Goal: Transaction & Acquisition: Subscribe to service/newsletter

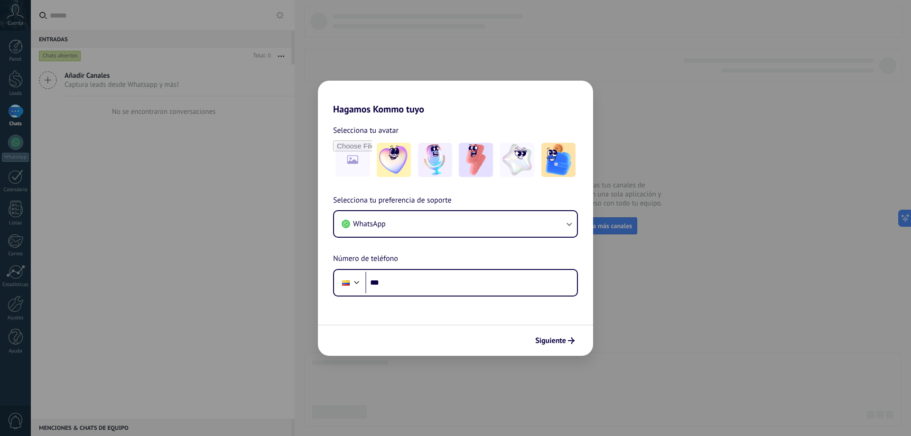
click at [442, 267] on div "Selecciona tu preferencia de soporte WhatsApp Número de teléfono Phone ***" at bounding box center [455, 245] width 275 height 102
click at [449, 279] on input "***" at bounding box center [471, 283] width 212 height 22
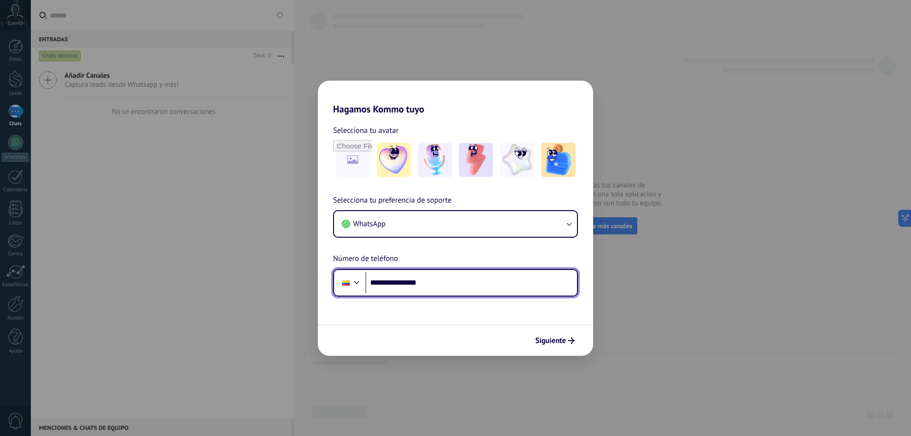
type input "**********"
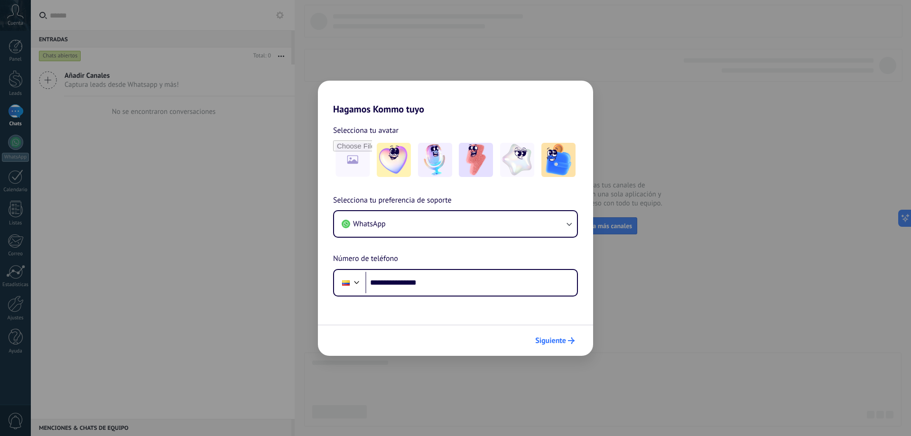
click at [561, 350] on div "Siguiente" at bounding box center [455, 339] width 275 height 31
click at [561, 341] on span "Siguiente" at bounding box center [550, 340] width 31 height 7
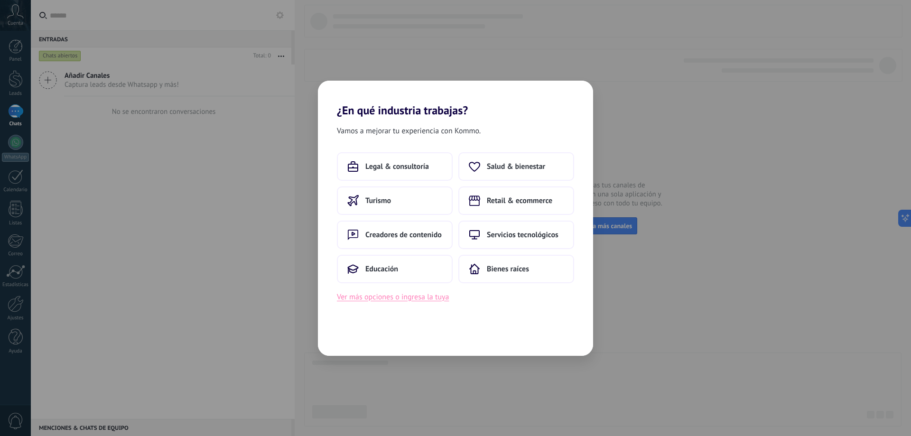
click at [406, 302] on button "Ver más opciones o ingresa la tuya" at bounding box center [393, 297] width 112 height 12
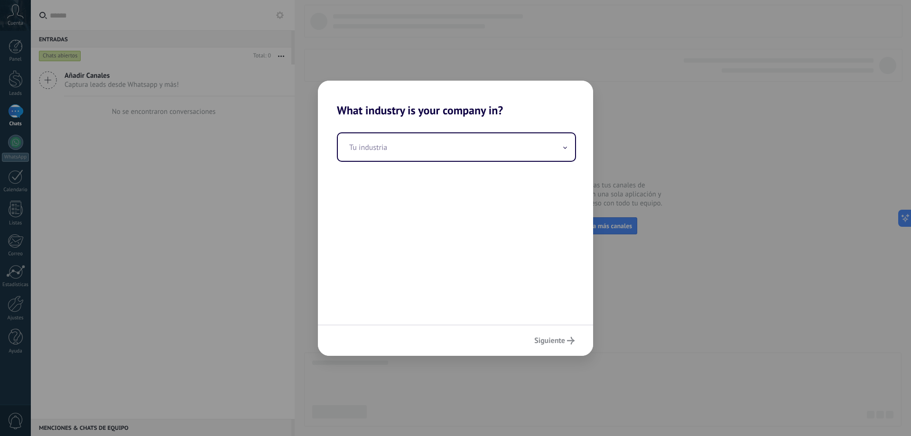
click at [471, 162] on div "Tu industria" at bounding box center [455, 220] width 275 height 207
click at [459, 153] on input "text" at bounding box center [456, 147] width 237 height 28
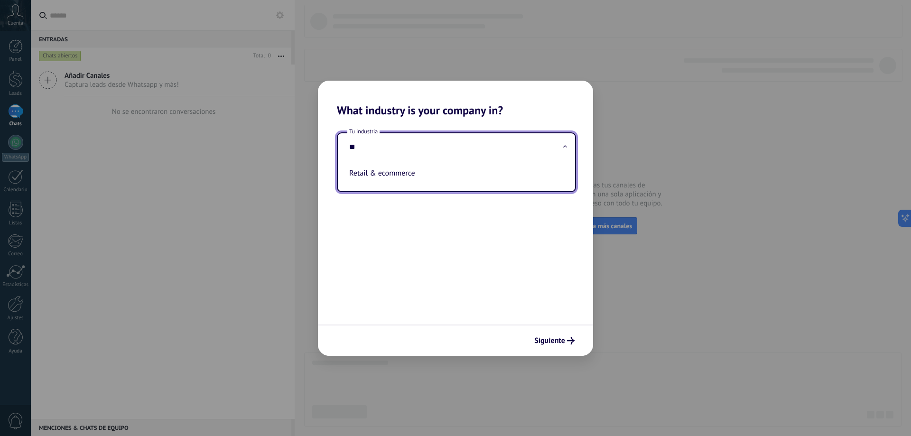
type input "*"
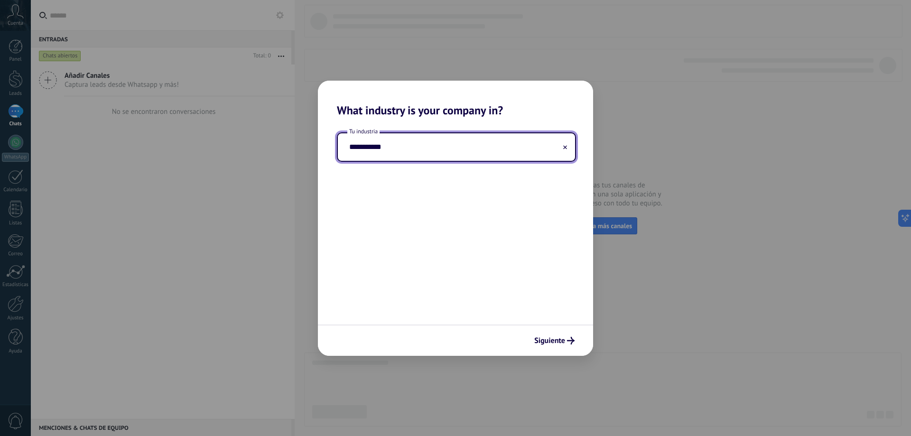
type input "**********"
click at [556, 349] on div "Siguiente" at bounding box center [455, 339] width 275 height 31
click at [556, 343] on span "Siguiente" at bounding box center [549, 340] width 31 height 7
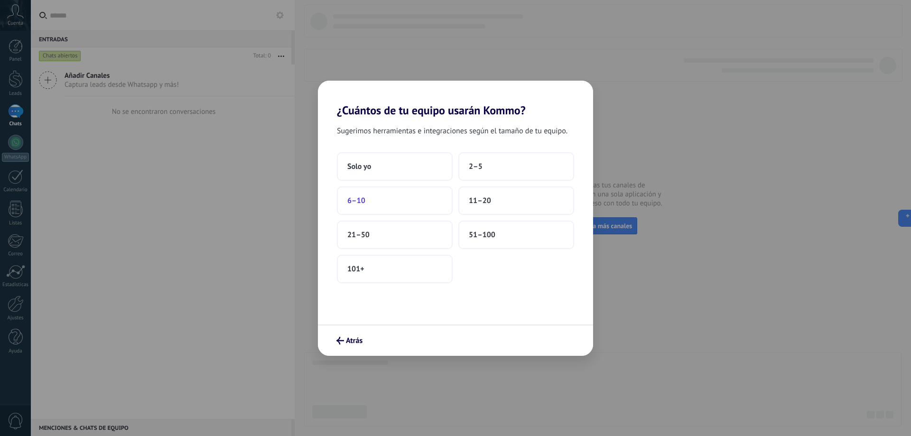
click at [416, 203] on button "6–10" at bounding box center [395, 200] width 116 height 28
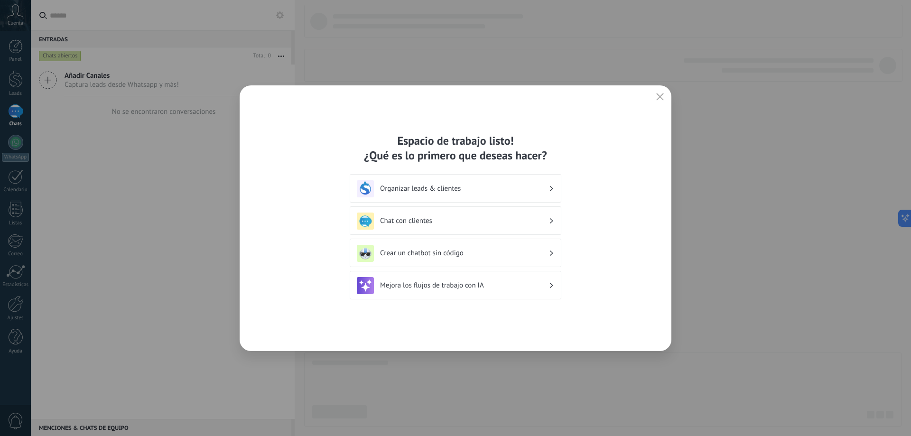
click at [425, 225] on div "Chat con clientes" at bounding box center [455, 220] width 197 height 17
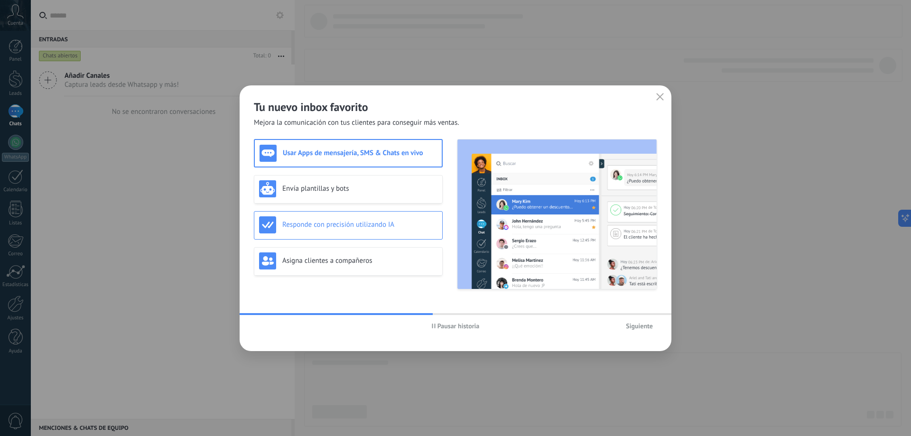
click at [396, 234] on div "Responde con precisión utilizando IA" at bounding box center [348, 225] width 189 height 28
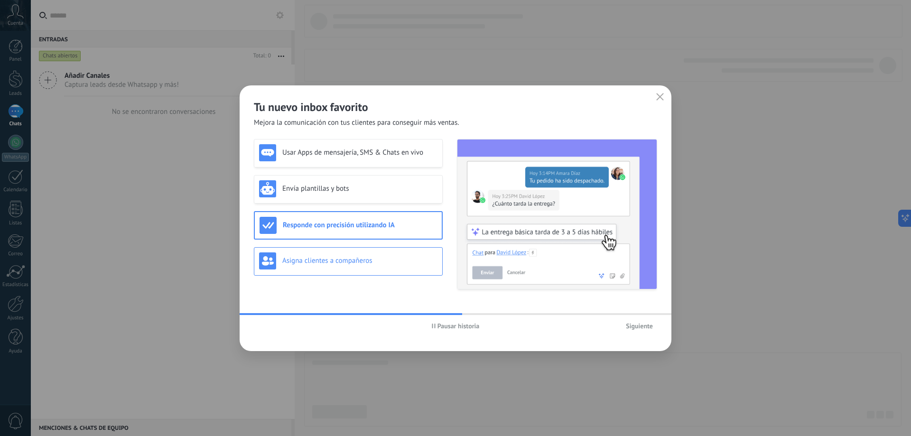
click at [388, 256] on h3 "Asigna clientes a compañeros" at bounding box center [359, 260] width 155 height 9
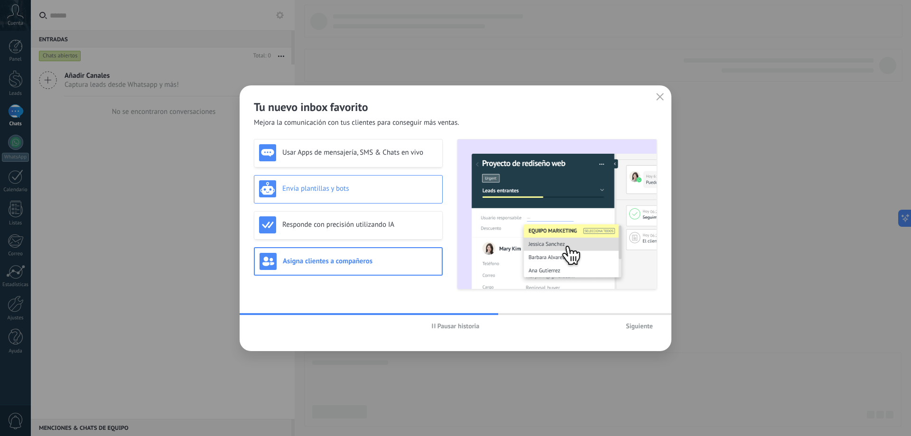
click at [351, 200] on div "Envía plantillas y bots" at bounding box center [348, 189] width 189 height 28
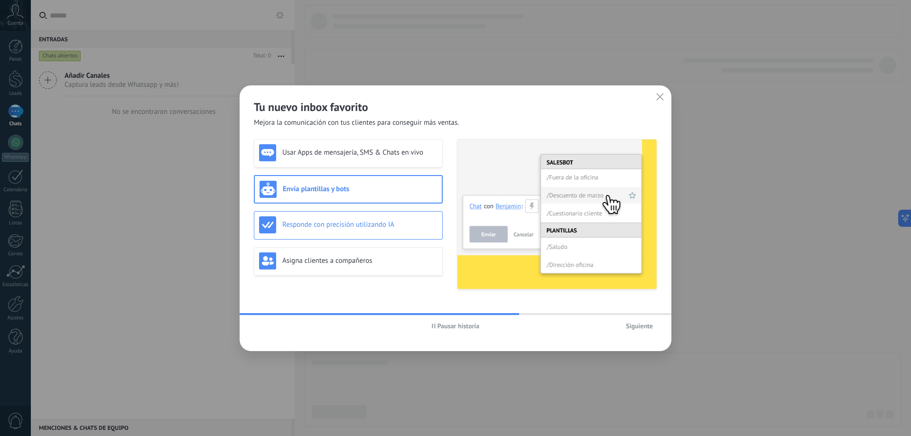
click at [378, 237] on div "Responde con precisión utilizando IA" at bounding box center [348, 225] width 189 height 28
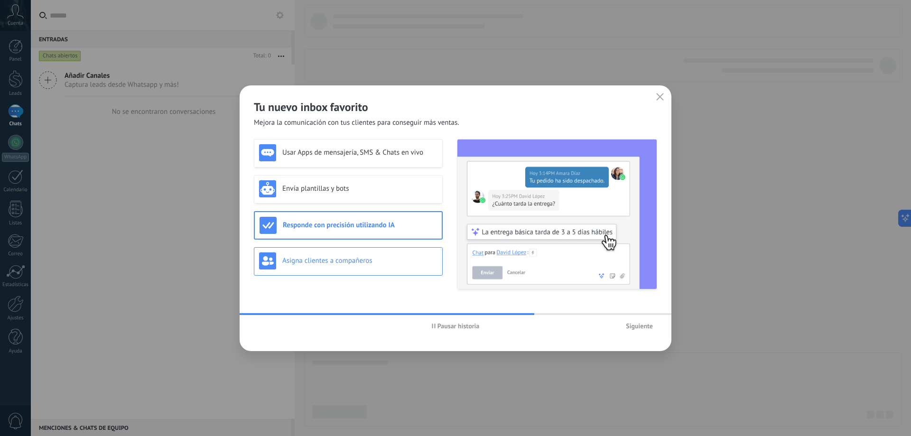
click at [377, 251] on div "Asigna clientes a compañeros" at bounding box center [348, 261] width 189 height 28
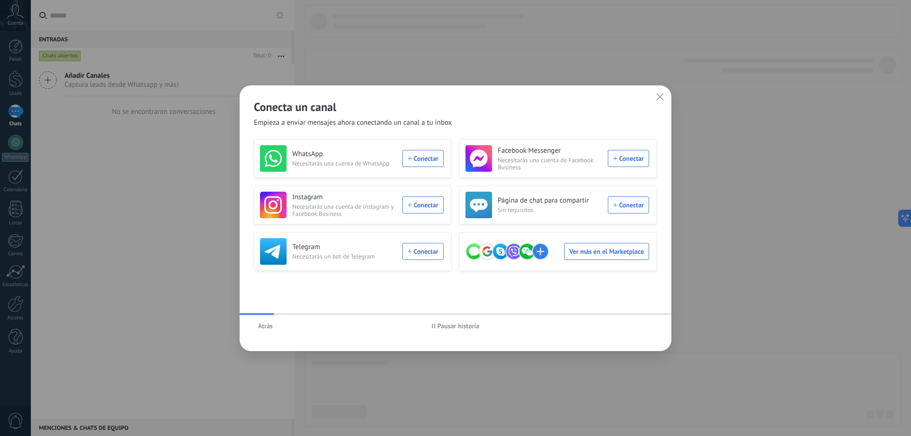
click at [275, 321] on button "Atrás" at bounding box center [265, 326] width 23 height 14
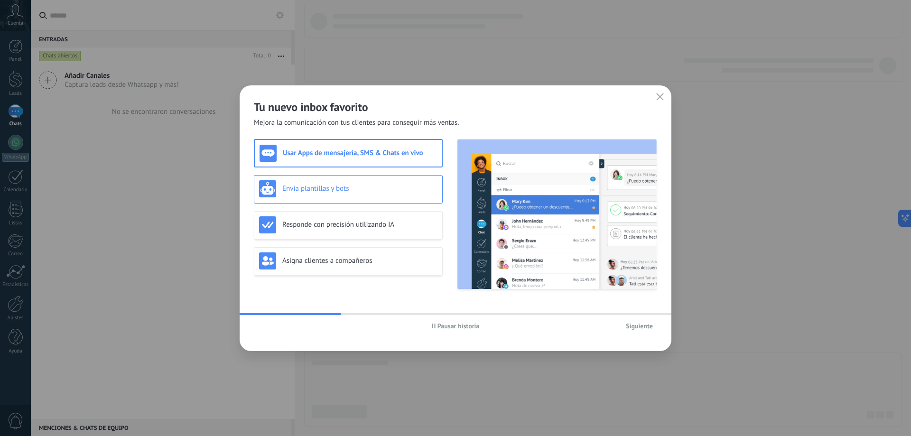
click at [387, 199] on div "Envía plantillas y bots" at bounding box center [348, 189] width 189 height 28
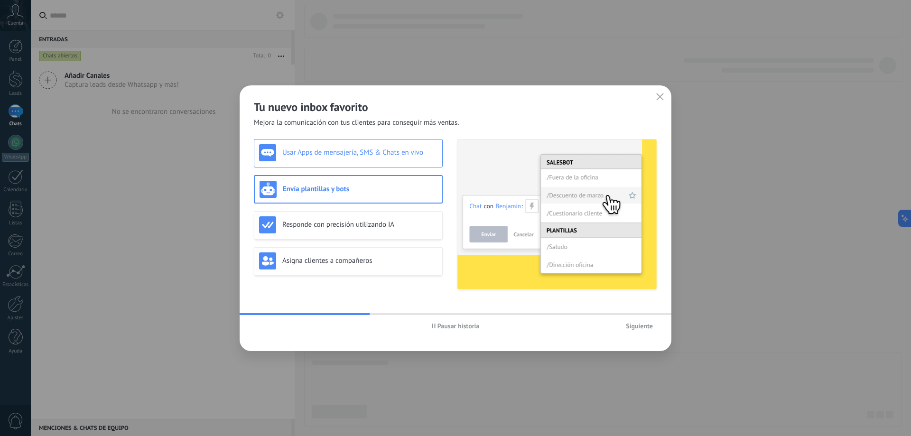
click at [378, 157] on div "Usar Apps de mensajería, SMS & Chats en vivo" at bounding box center [348, 152] width 178 height 17
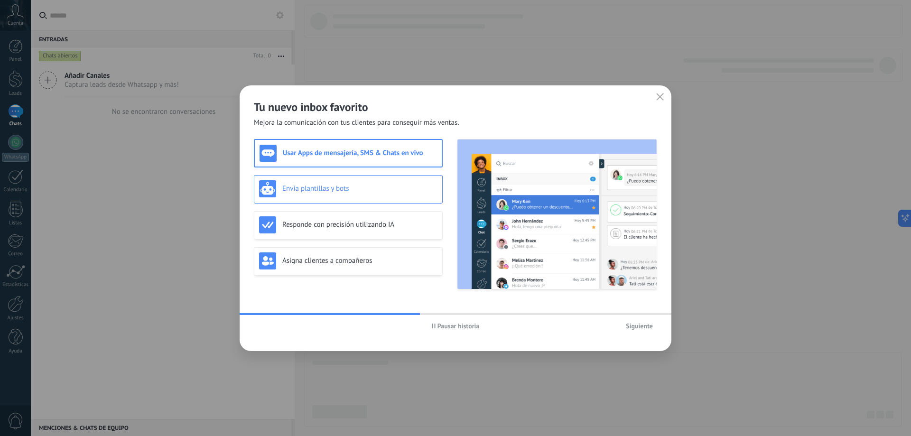
click at [374, 191] on h3 "Envía plantillas y bots" at bounding box center [359, 188] width 155 height 9
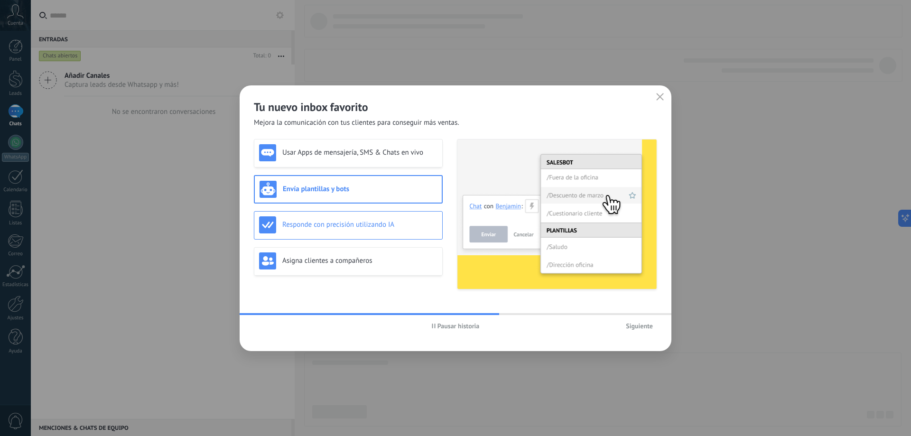
click at [384, 222] on h3 "Responde con precisión utilizando IA" at bounding box center [359, 224] width 155 height 9
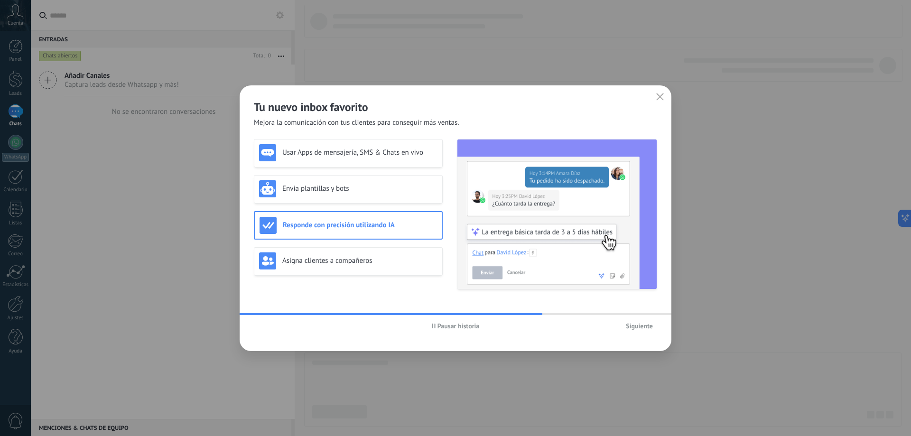
click at [527, 315] on div "Pausar historia Siguiente" at bounding box center [456, 326] width 432 height 22
click at [437, 325] on span "Pausar historia" at bounding box center [458, 326] width 42 height 7
click at [384, 249] on div "Usar Apps de mensajería, SMS & Chats en vivo Envía plantillas y bots Responde c…" at bounding box center [348, 214] width 189 height 150
click at [389, 255] on div "Asigna clientes a compañeros" at bounding box center [348, 260] width 178 height 17
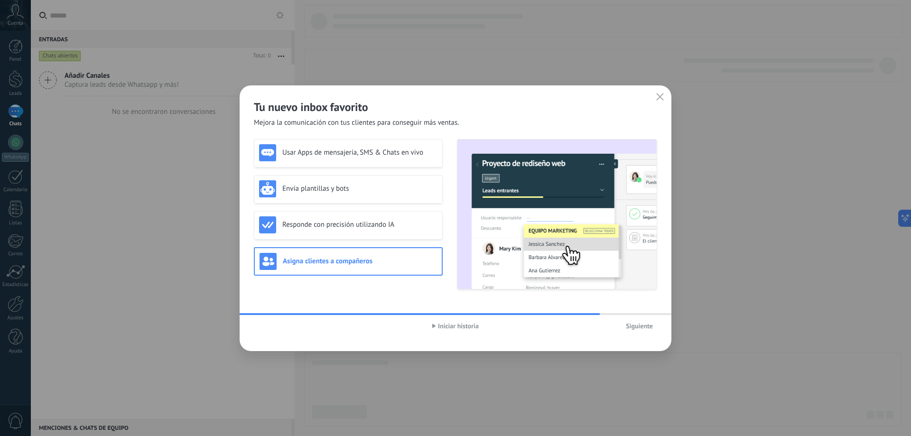
click at [618, 324] on div "Siguiente" at bounding box center [590, 326] width 134 height 14
click at [642, 336] on div "Iniciar historia Siguiente" at bounding box center [456, 326] width 432 height 22
click at [638, 331] on button "Siguiente" at bounding box center [639, 326] width 36 height 14
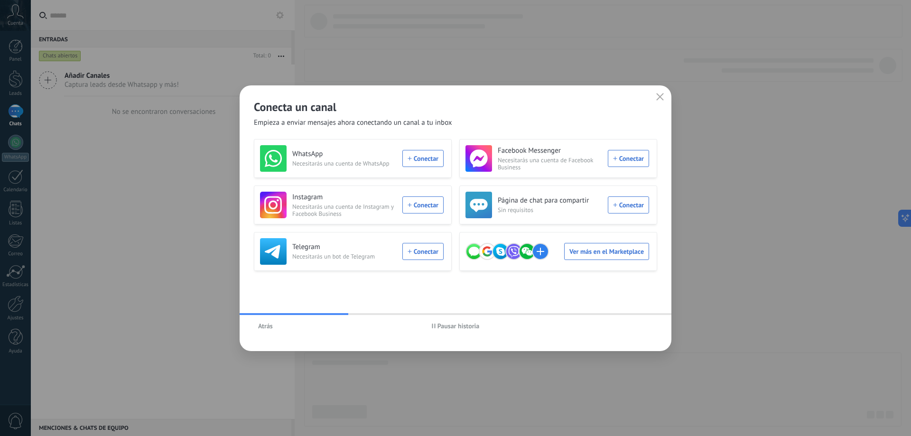
click at [428, 329] on button "Pausar historia" at bounding box center [455, 326] width 56 height 14
click at [434, 327] on use "button" at bounding box center [433, 325] width 3 height 4
click at [440, 326] on span "Pausar historia" at bounding box center [458, 326] width 42 height 7
click at [418, 163] on div "WhatsApp Necesitarás una cuenta de WhatsApp Conectar" at bounding box center [352, 158] width 184 height 27
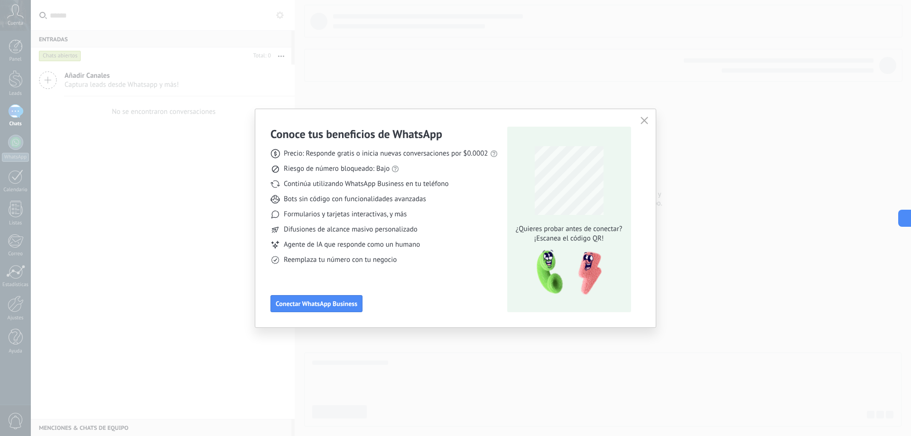
click at [639, 121] on button "button" at bounding box center [644, 120] width 12 height 13
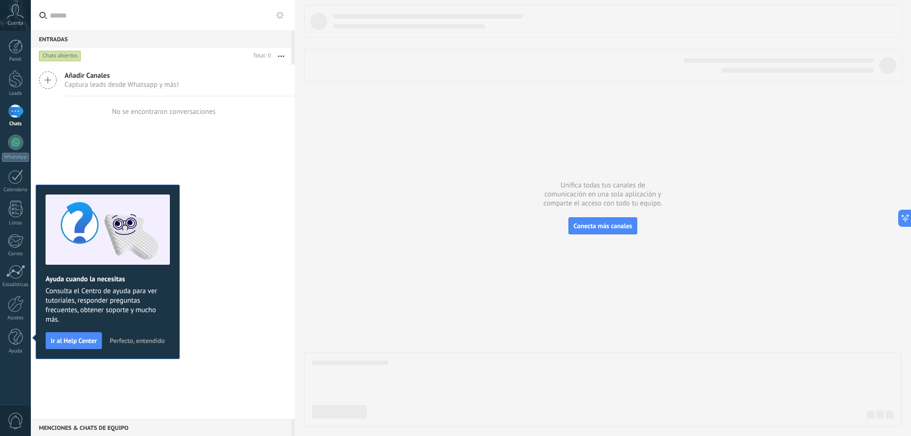
click at [148, 343] on span "Perfecto, entendido" at bounding box center [137, 340] width 55 height 7
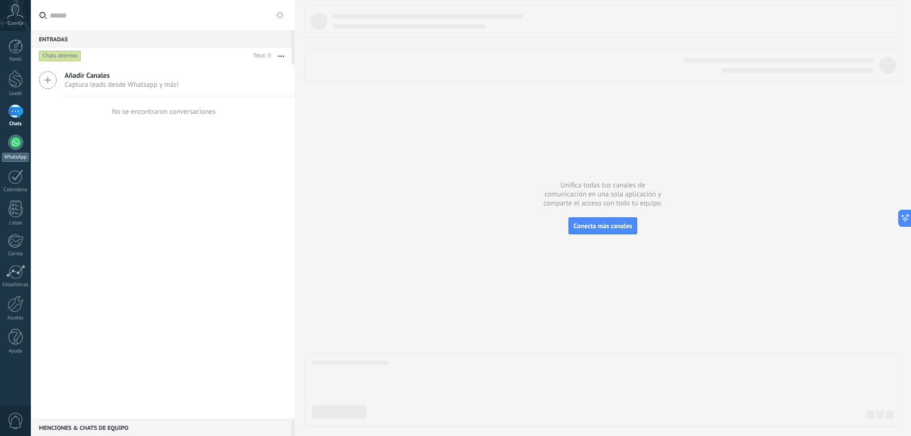
click at [13, 144] on div at bounding box center [15, 142] width 15 height 15
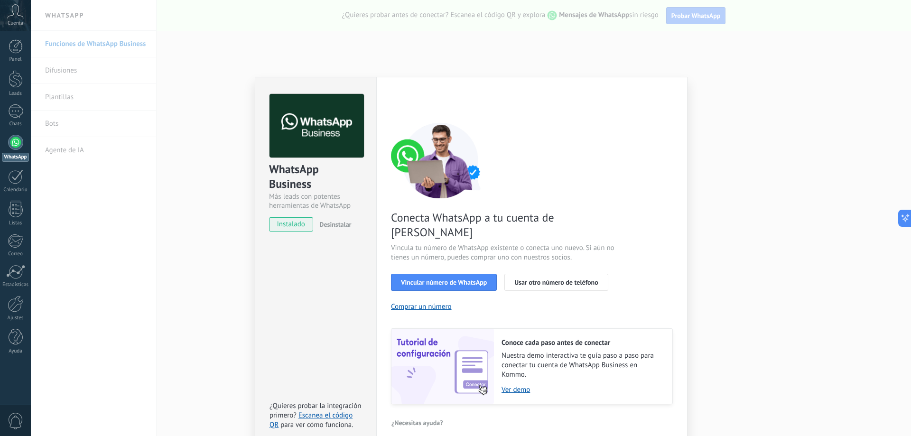
drag, startPoint x: 756, startPoint y: 337, endPoint x: 770, endPoint y: 338, distance: 13.8
click at [762, 336] on div "WhatsApp Business Más leads con potentes herramientas de WhatsApp instalado Des…" at bounding box center [471, 218] width 880 height 436
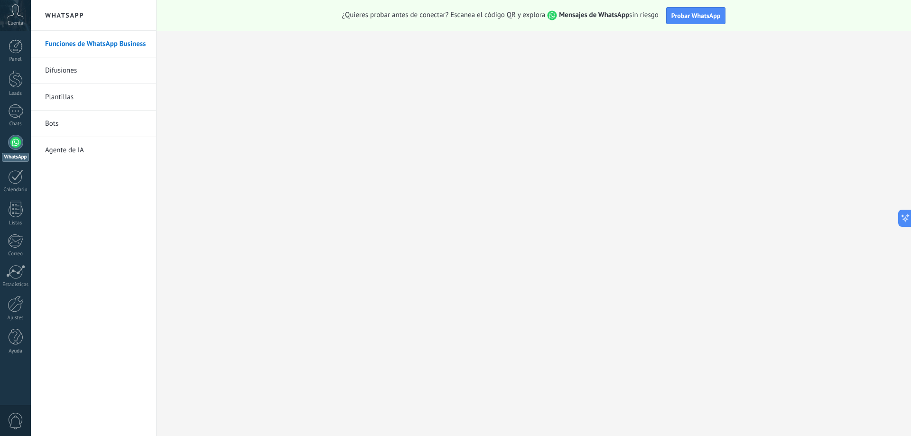
click at [91, 159] on link "Agente de IA" at bounding box center [96, 150] width 102 height 27
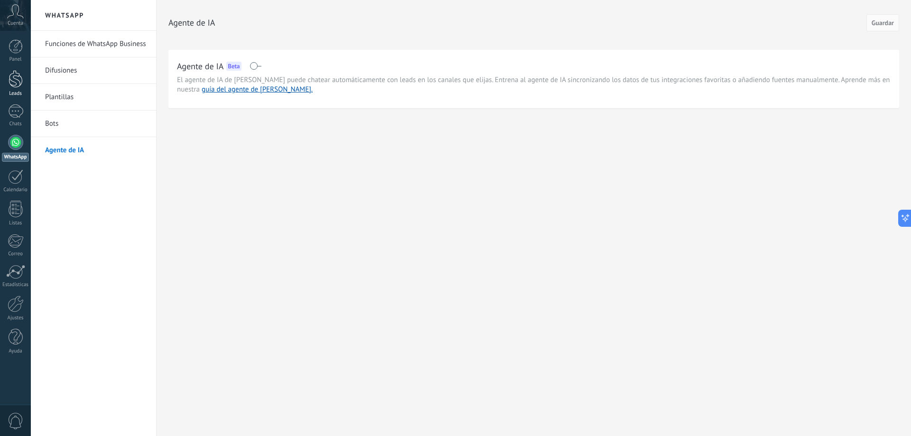
click at [27, 87] on link "Leads" at bounding box center [15, 83] width 31 height 27
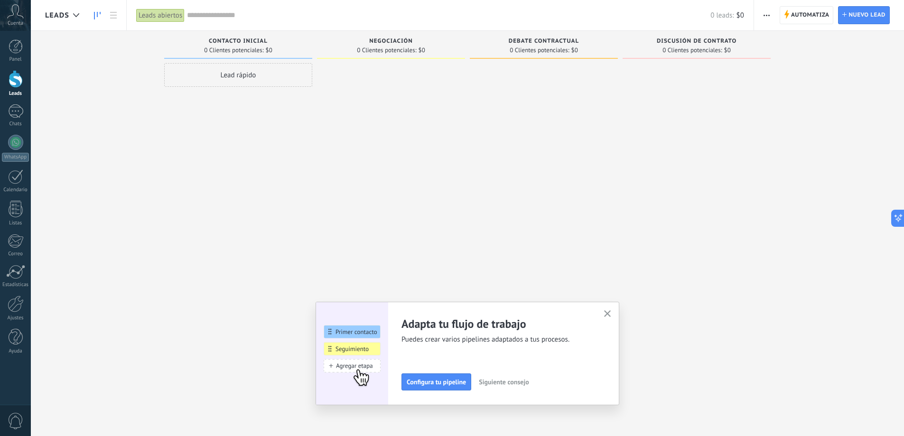
click at [307, 184] on div "Lead rápido" at bounding box center [238, 219] width 148 height 312
click at [606, 314] on button "button" at bounding box center [607, 314] width 12 height 13
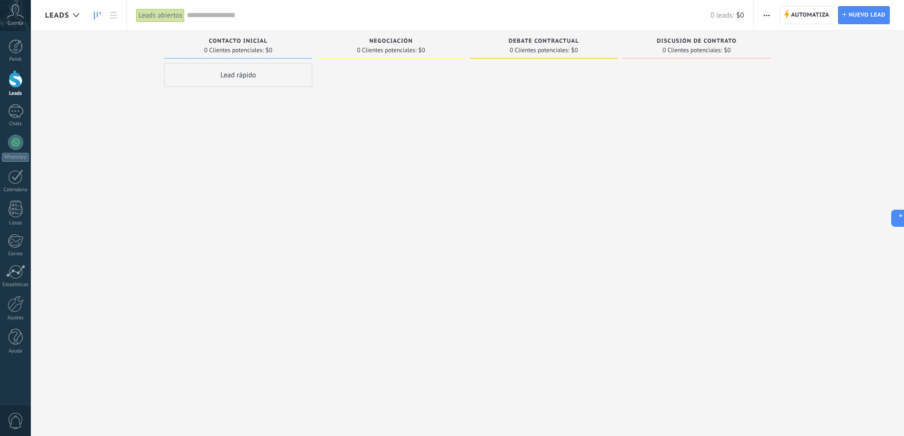
click at [411, 58] on span at bounding box center [391, 58] width 148 height 1
click at [408, 53] on span "0 Clientes potenciales:" at bounding box center [386, 50] width 59 height 6
click at [559, 37] on div "Debate contractual 0 Clientes potenciales: $0" at bounding box center [544, 45] width 148 height 28
click at [684, 28] on div "0 leads: $0" at bounding box center [465, 15] width 557 height 30
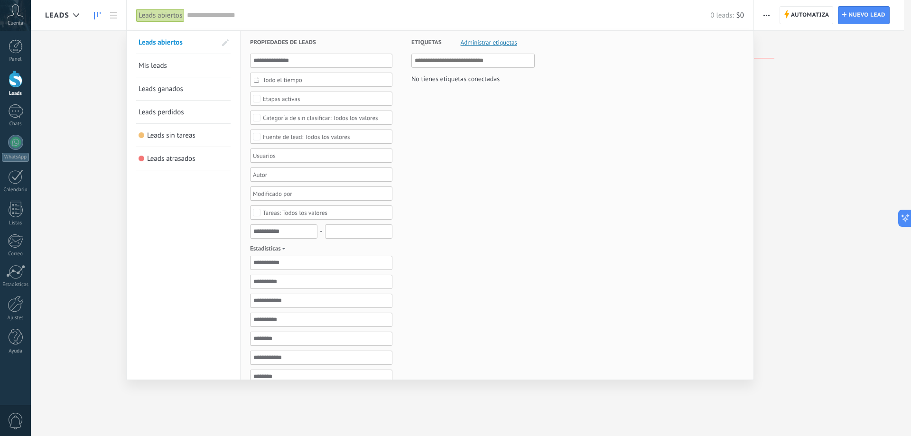
click at [787, 144] on div at bounding box center [455, 218] width 911 height 436
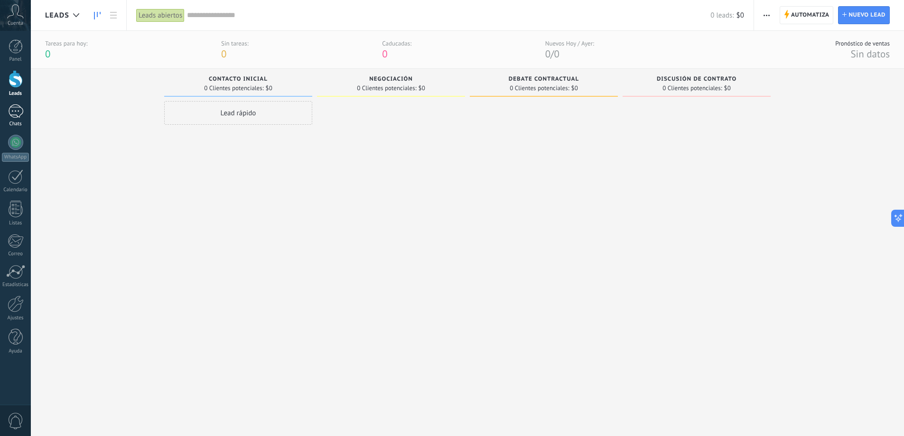
click at [15, 117] on div at bounding box center [15, 111] width 15 height 14
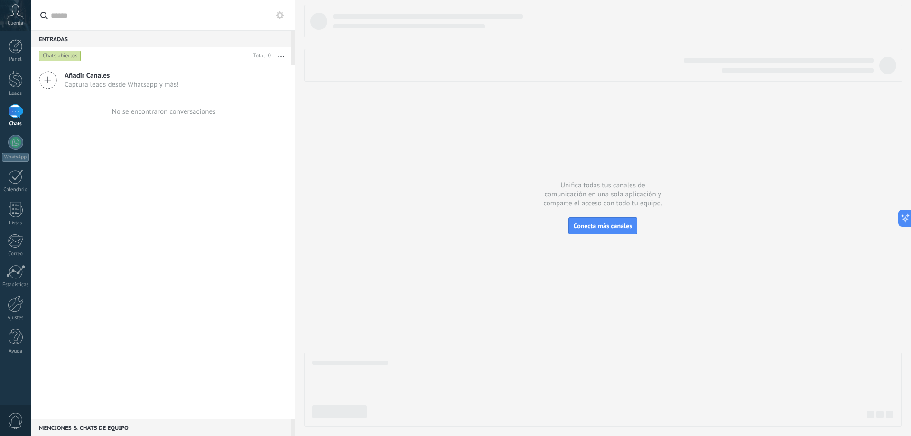
click at [113, 85] on span "Captura leads desde Whatsapp y más!" at bounding box center [122, 84] width 114 height 9
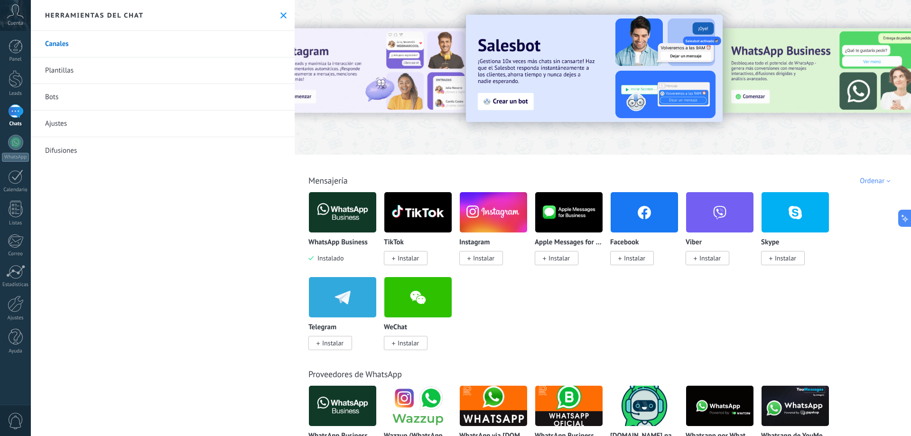
click at [280, 16] on use at bounding box center [283, 15] width 6 height 6
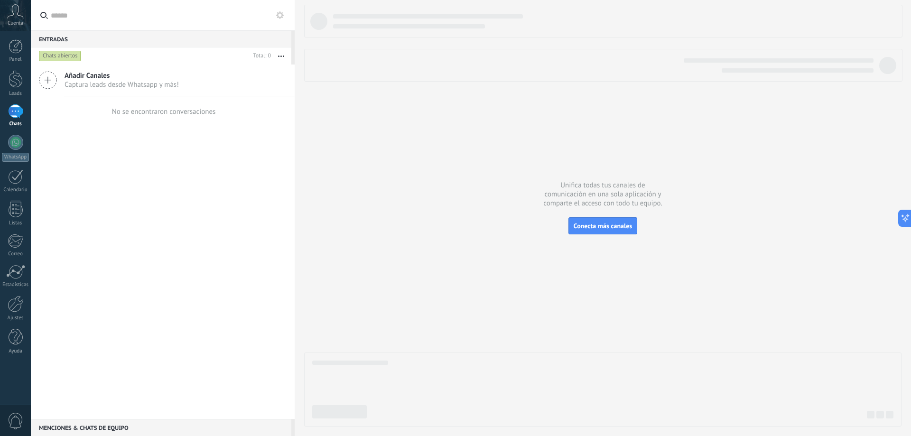
click at [11, 18] on icon at bounding box center [15, 11] width 17 height 14
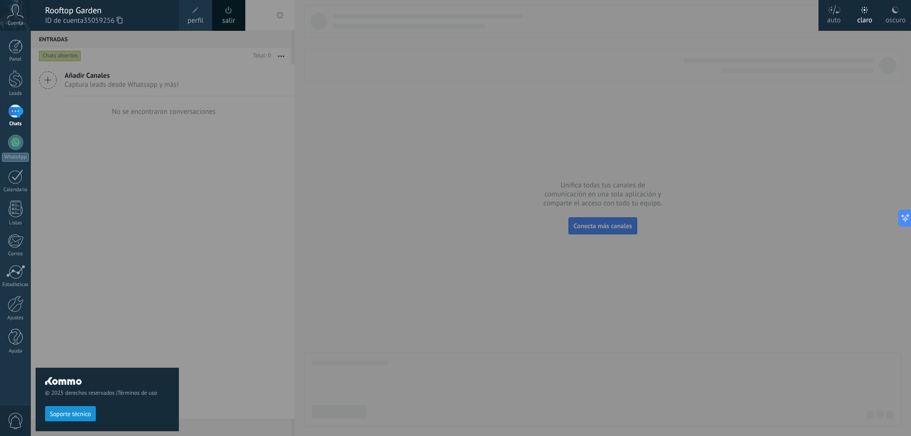
click at [146, 149] on div "© 2025 derechos reservados | Términos de uso Soporte técnico" at bounding box center [107, 233] width 143 height 405
click at [9, 46] on div at bounding box center [16, 46] width 14 height 14
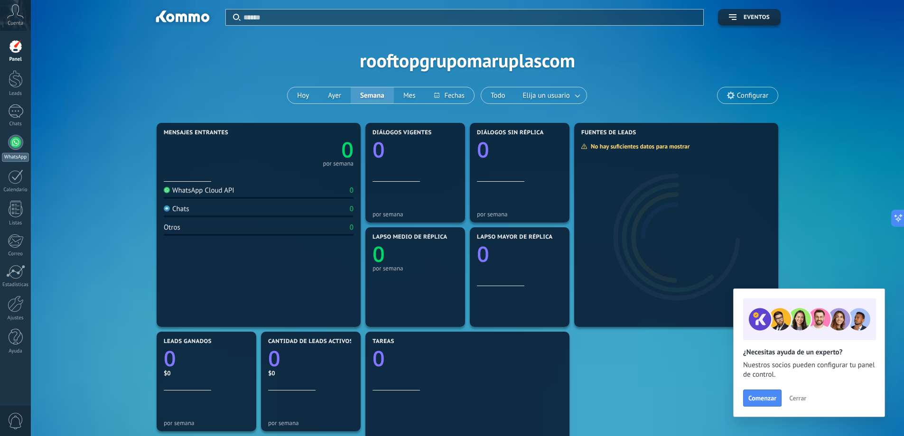
click at [20, 153] on div "WhatsApp" at bounding box center [15, 157] width 27 height 9
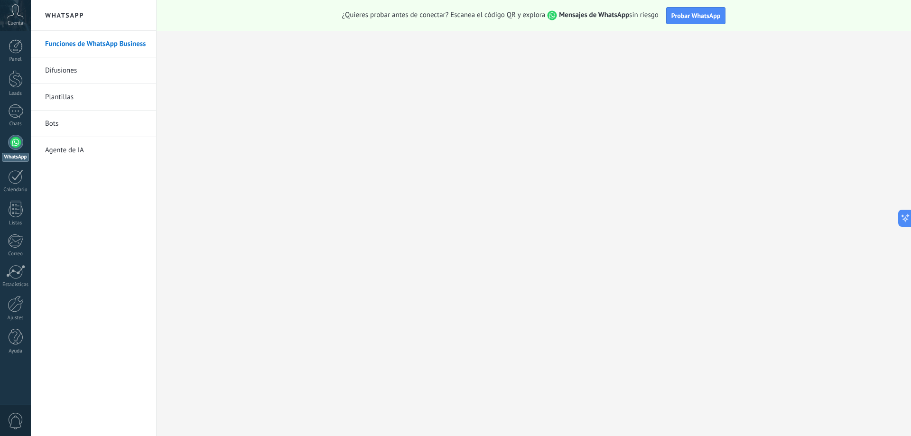
click at [104, 145] on link "Agente de IA" at bounding box center [96, 150] width 102 height 27
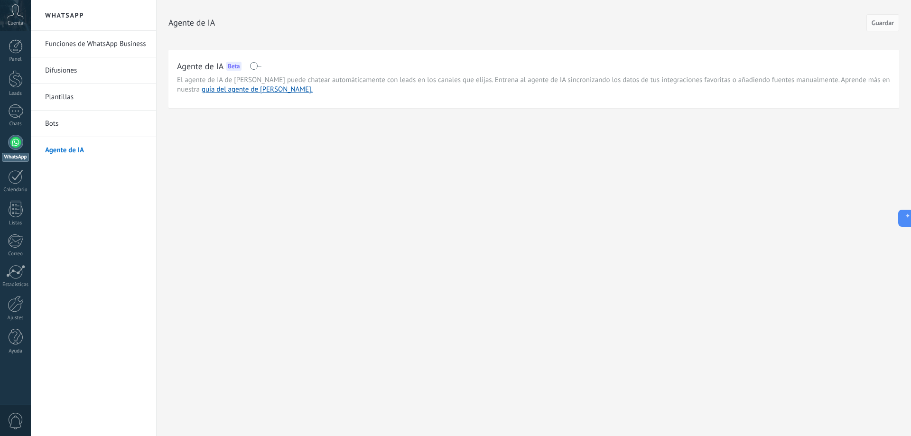
click at [94, 134] on link "Bots" at bounding box center [96, 124] width 102 height 27
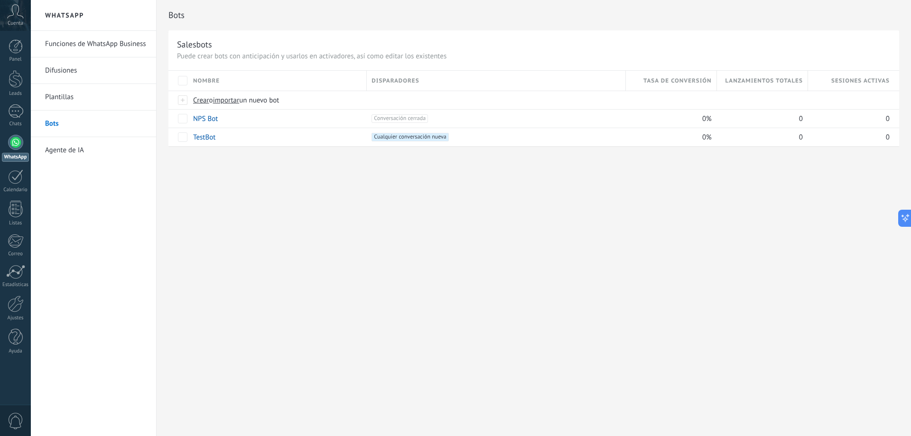
click at [85, 106] on link "Plantillas" at bounding box center [96, 97] width 102 height 27
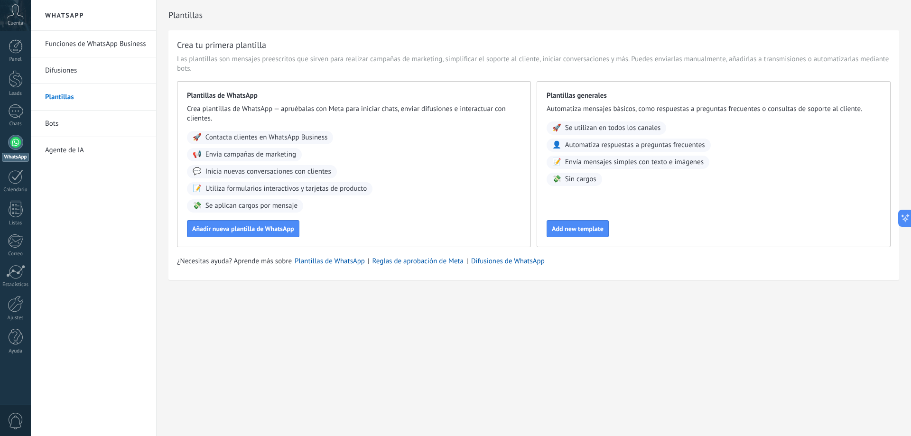
click at [291, 142] on div "🚀 Contacta clientes en WhatsApp Business" at bounding box center [260, 137] width 146 height 13
click at [31, 131] on body ".abccls-1,.abccls-2{fill-rule:evenodd}.abccls-2{fill:#fff} .abfcls-1{fill:none}…" at bounding box center [455, 218] width 911 height 436
click at [20, 111] on div at bounding box center [15, 111] width 15 height 14
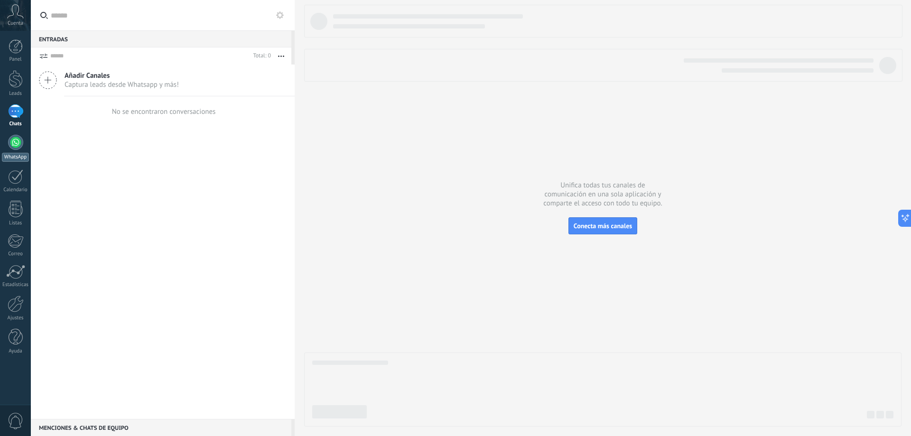
click at [24, 152] on link "WhatsApp" at bounding box center [15, 148] width 31 height 27
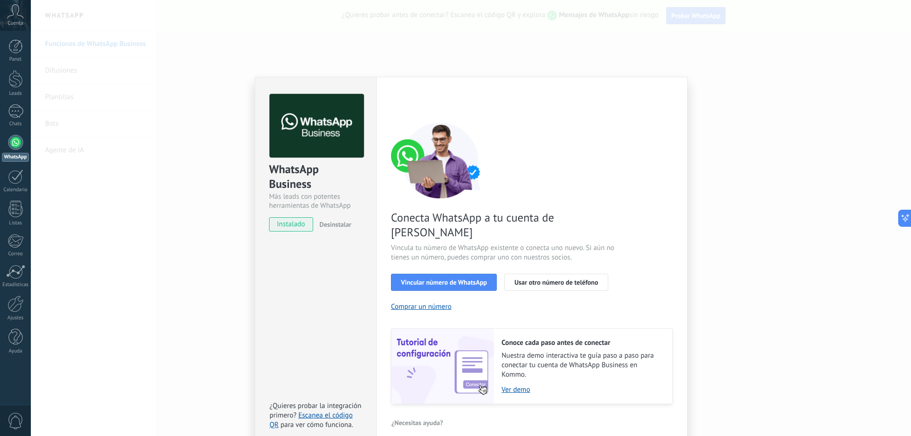
click at [284, 229] on span "instalado" at bounding box center [290, 224] width 43 height 14
click at [471, 279] on span "Vincular número de WhatsApp" at bounding box center [444, 282] width 86 height 7
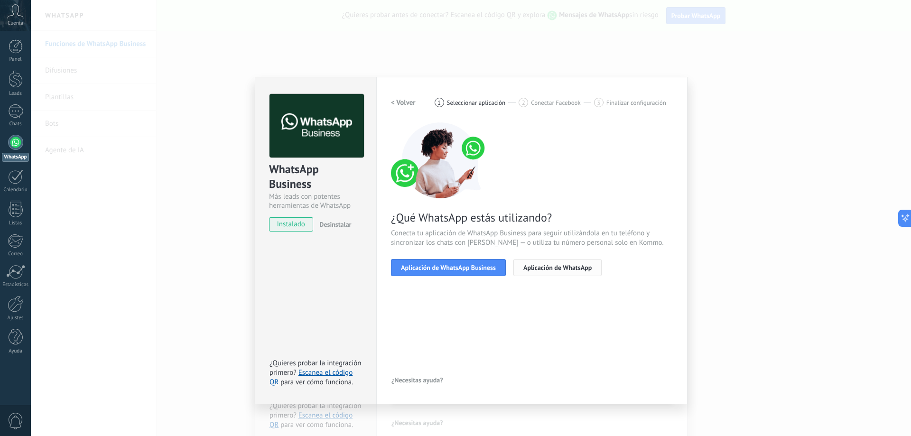
click at [552, 273] on button "Aplicación de WhatsApp" at bounding box center [557, 267] width 88 height 17
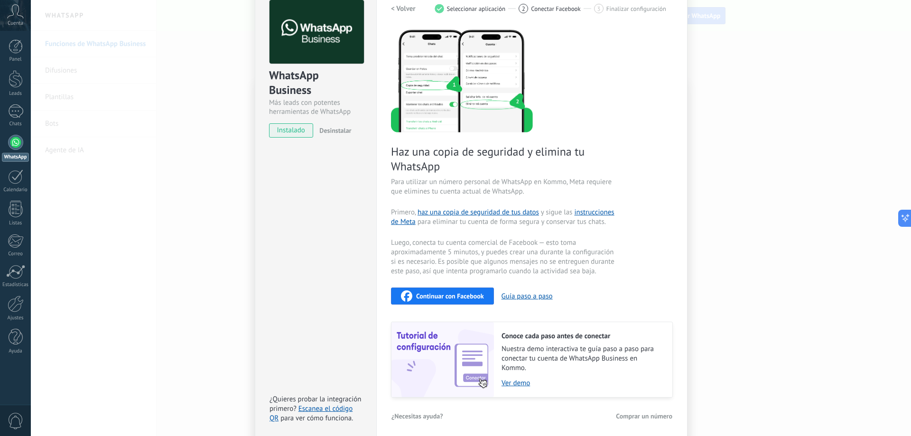
scroll to position [98, 0]
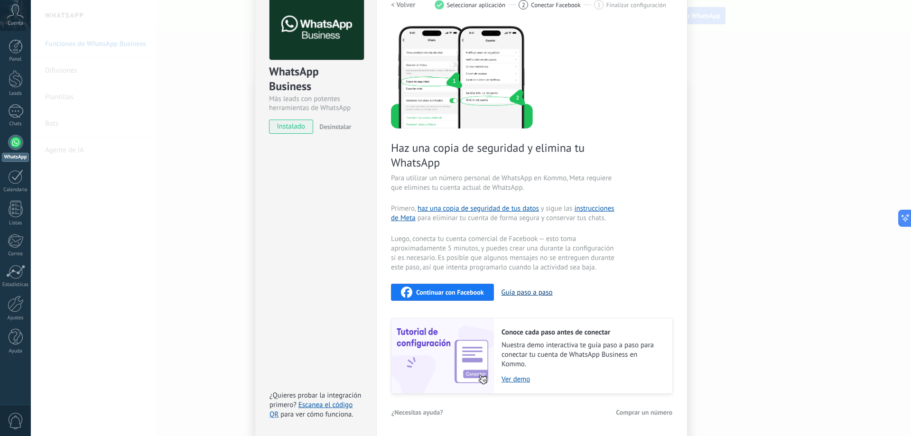
click at [537, 293] on button "Guía paso a paso" at bounding box center [526, 292] width 51 height 9
click at [478, 291] on span "Continuar con Facebook" at bounding box center [450, 292] width 68 height 7
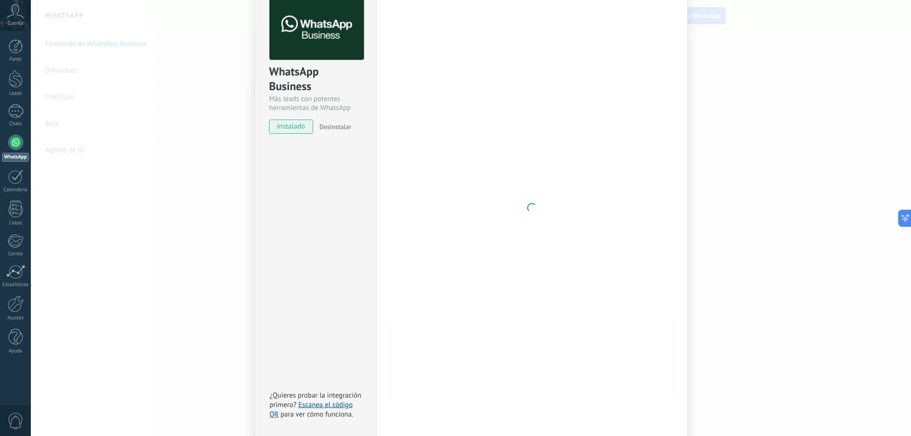
click at [746, 51] on div "WhatsApp Business Más leads con potentes herramientas de WhatsApp instalado Des…" at bounding box center [471, 218] width 880 height 436
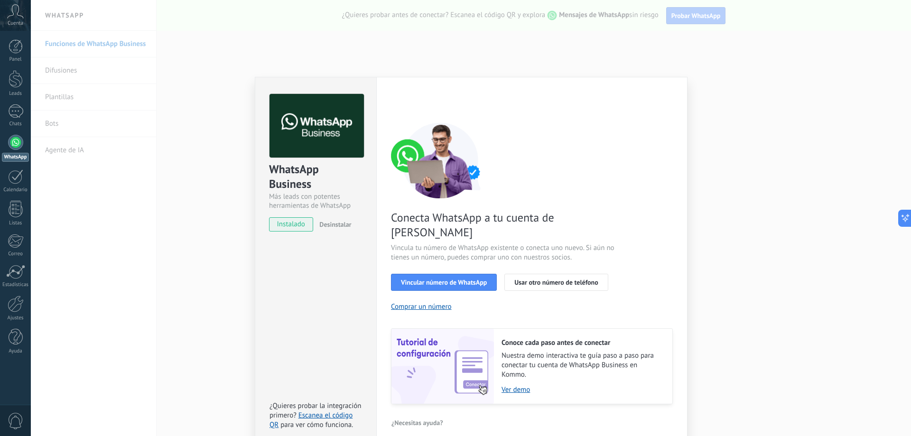
scroll to position [0, 0]
click at [782, 234] on div "WhatsApp Business Más leads con potentes herramientas de WhatsApp instalado Des…" at bounding box center [471, 218] width 880 height 436
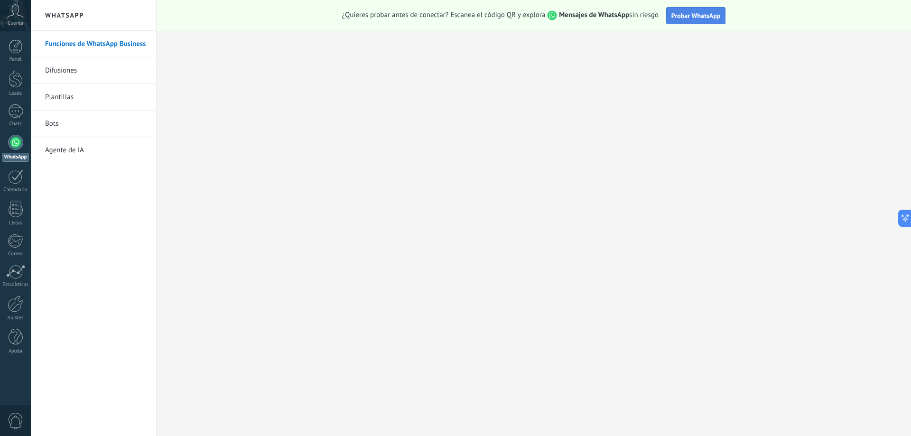
click at [686, 14] on span "Probar WhatsApp" at bounding box center [695, 15] width 49 height 9
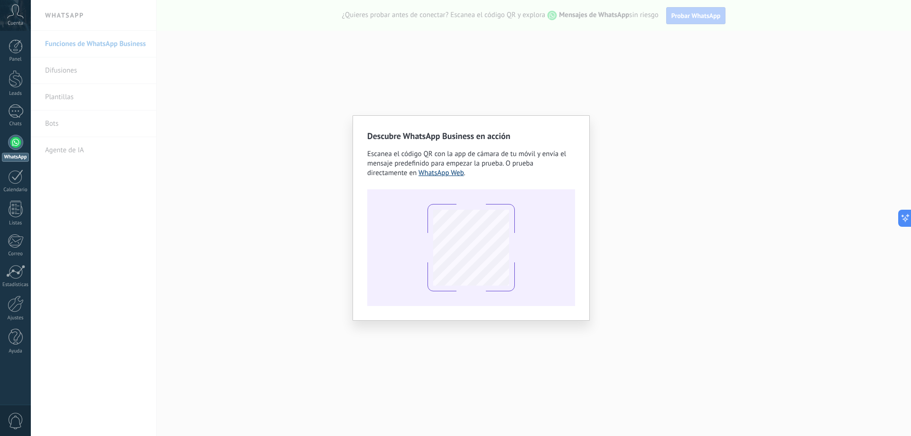
click at [460, 175] on link "WhatsApp Web" at bounding box center [441, 172] width 46 height 9
click at [809, 230] on div "Descubre WhatsApp Business en acción Escanea el código QR con la app [PERSON_NA…" at bounding box center [471, 218] width 880 height 436
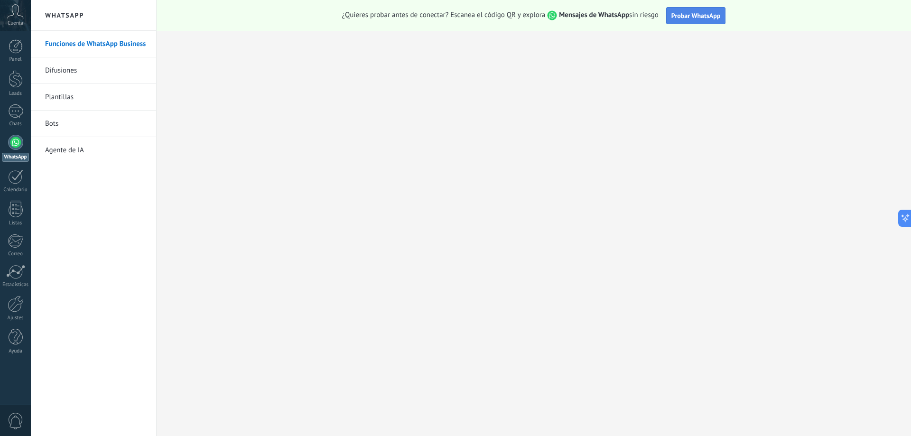
click at [686, 20] on button "Probar WhatsApp" at bounding box center [696, 15] width 60 height 17
click at [63, 3] on h2 "WhatsApp" at bounding box center [94, 15] width 102 height 31
drag, startPoint x: 69, startPoint y: 28, endPoint x: 65, endPoint y: 13, distance: 14.9
click at [65, 21] on h2 "WhatsApp" at bounding box center [94, 15] width 102 height 31
click at [65, 13] on h2 "WhatsApp" at bounding box center [94, 15] width 102 height 31
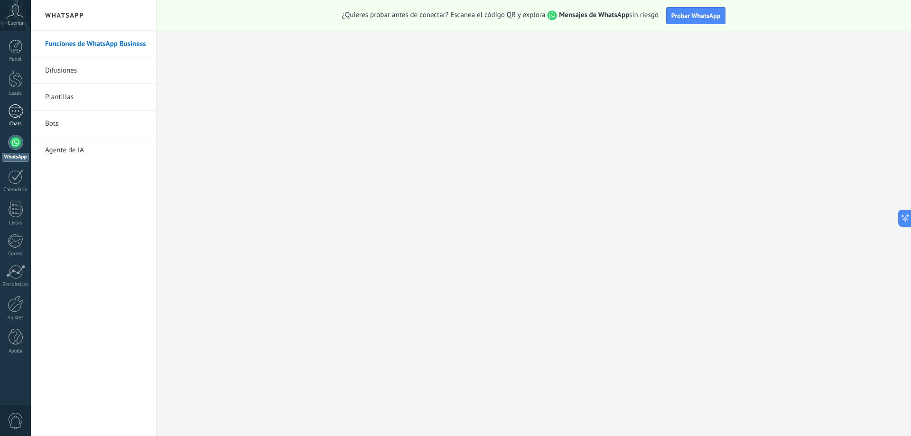
click at [18, 111] on div at bounding box center [15, 111] width 15 height 14
